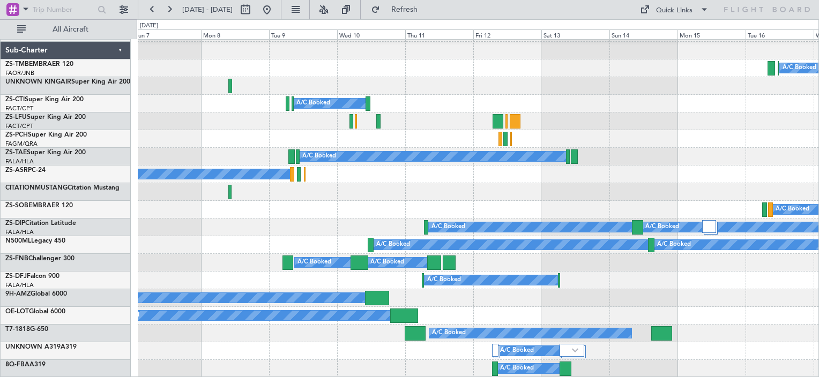
scroll to position [911, 0]
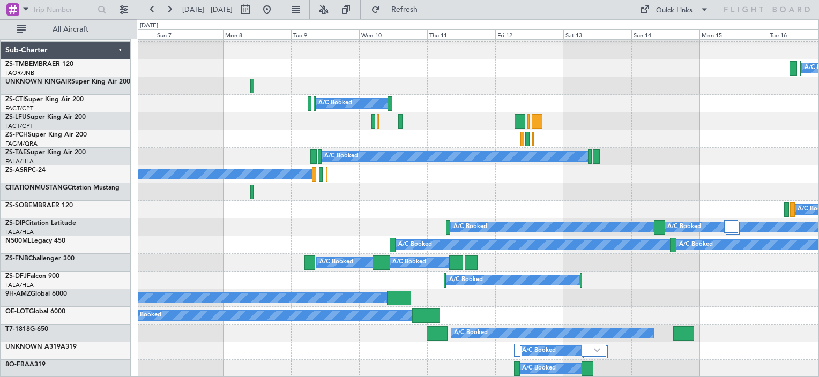
click at [195, 251] on div "A/C Booked A/C Booked" at bounding box center [478, 245] width 681 height 18
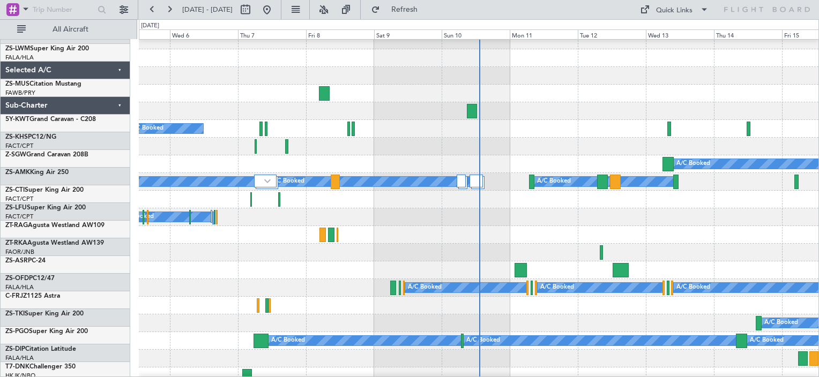
scroll to position [804, 0]
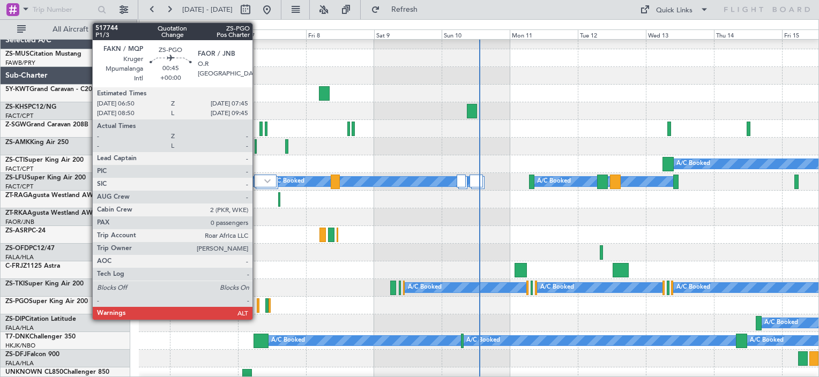
click at [257, 310] on div at bounding box center [258, 306] width 3 height 14
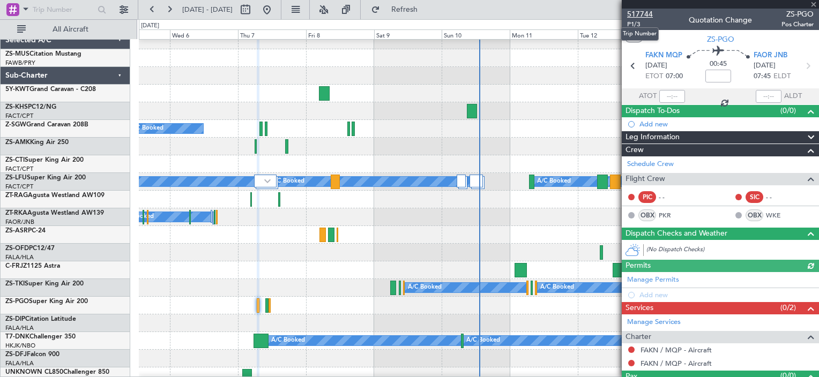
click at [637, 14] on span "517744" at bounding box center [640, 14] width 26 height 11
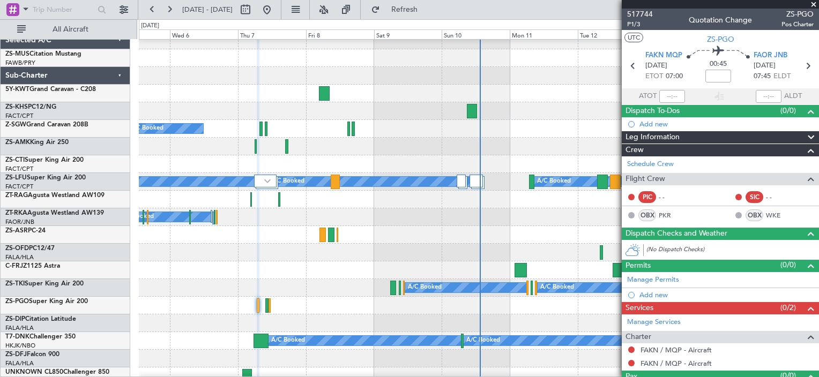
click at [813, 5] on span at bounding box center [814, 5] width 11 height 10
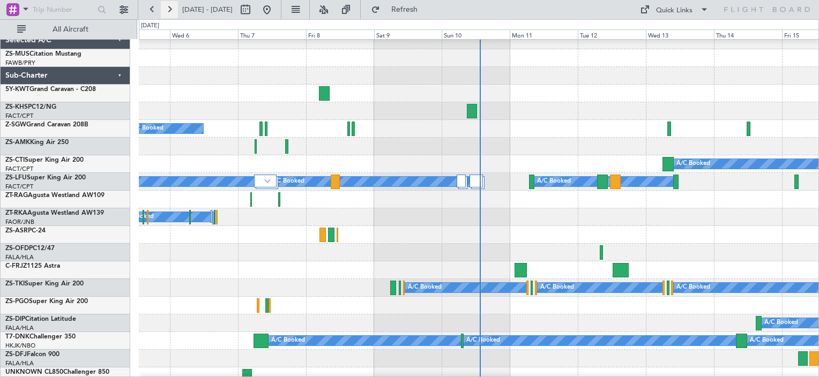
click at [173, 14] on button at bounding box center [169, 9] width 17 height 17
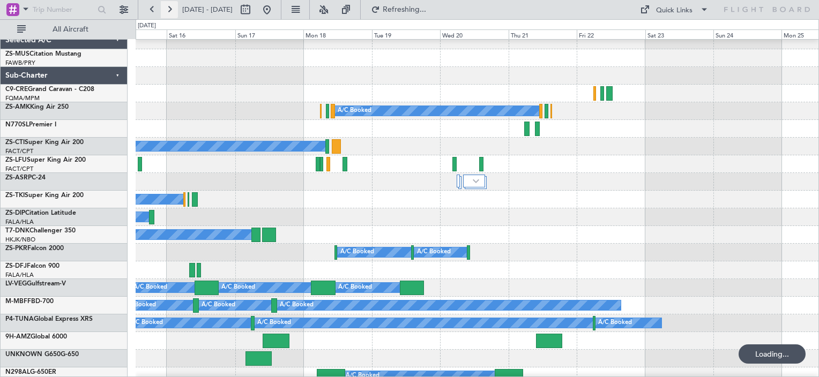
click at [173, 14] on button at bounding box center [169, 9] width 17 height 17
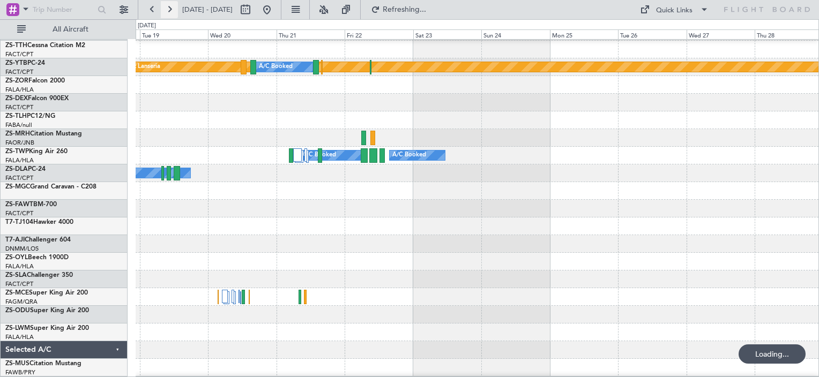
scroll to position [493, 0]
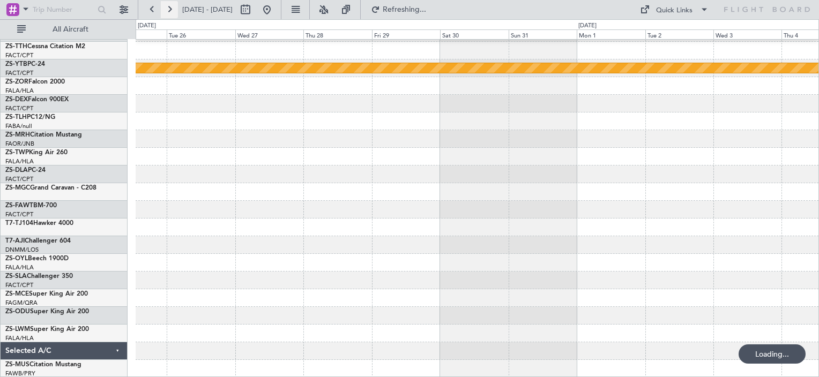
click at [173, 14] on button at bounding box center [169, 9] width 17 height 17
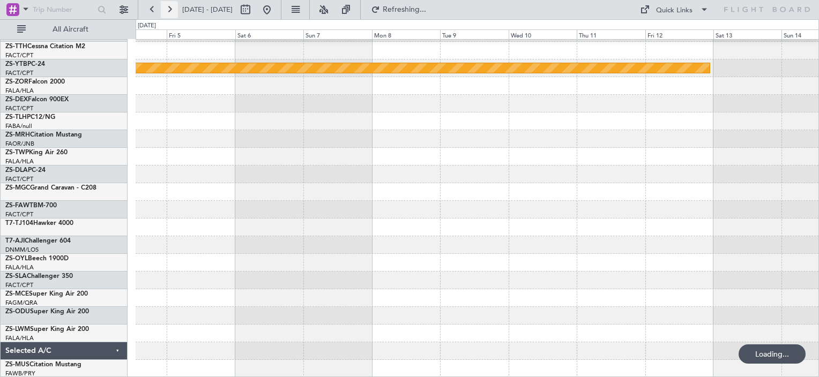
click at [173, 14] on button at bounding box center [169, 9] width 17 height 17
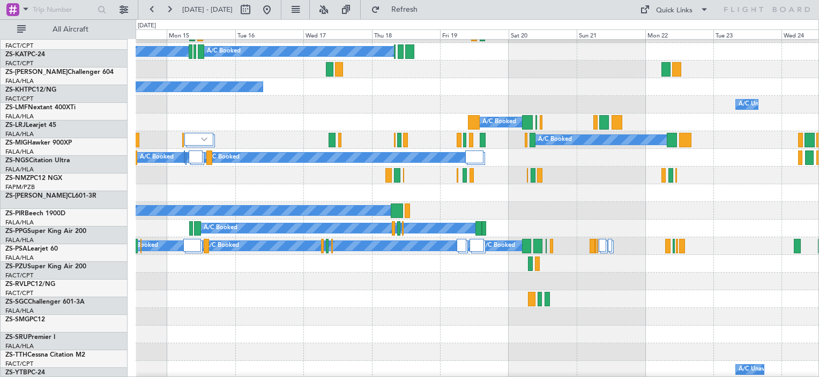
scroll to position [172, 0]
